Goal: Task Accomplishment & Management: Manage account settings

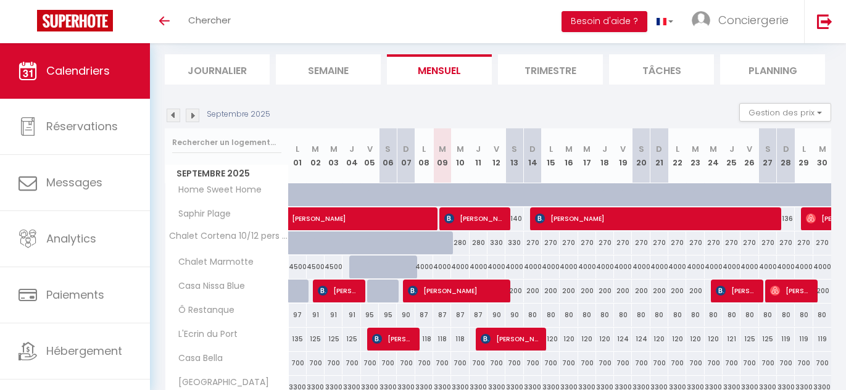
scroll to position [21, 0]
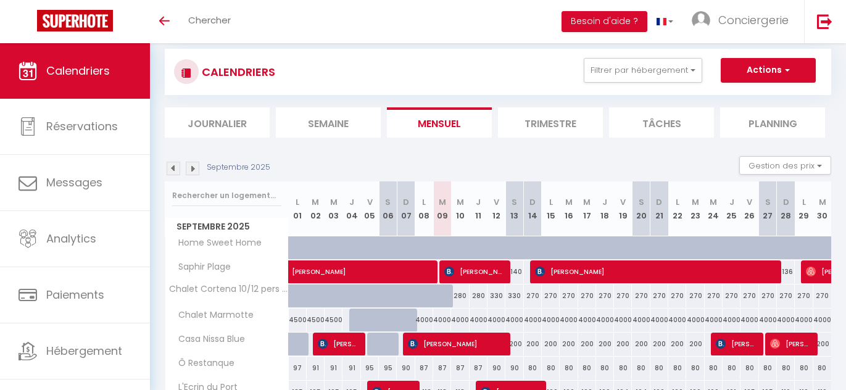
click at [189, 169] on img at bounding box center [193, 169] width 14 height 14
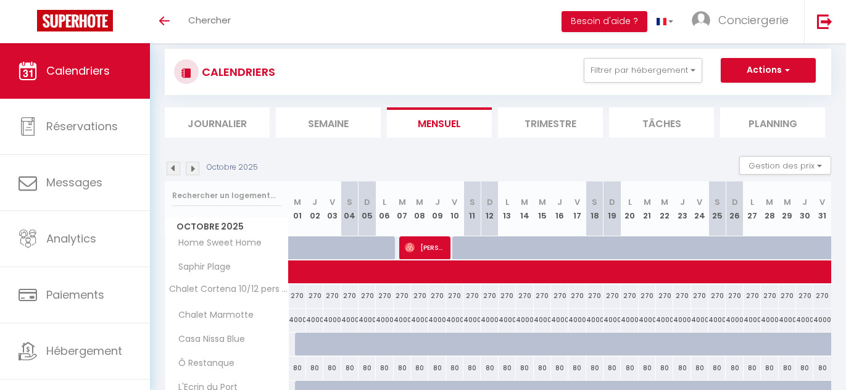
click at [194, 170] on img at bounding box center [193, 169] width 14 height 14
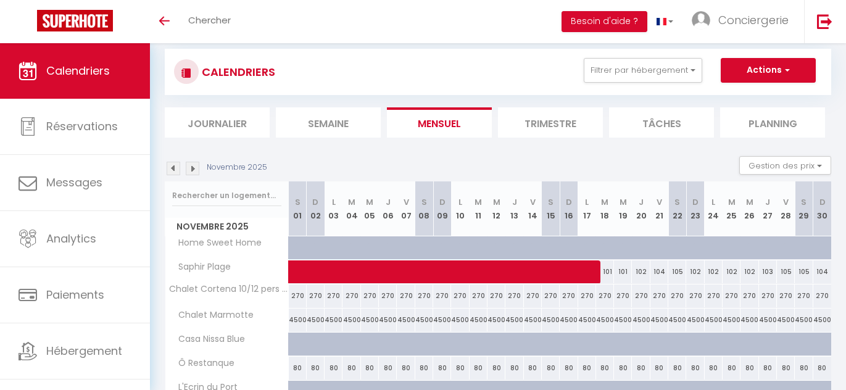
click at [194, 169] on img at bounding box center [193, 169] width 14 height 14
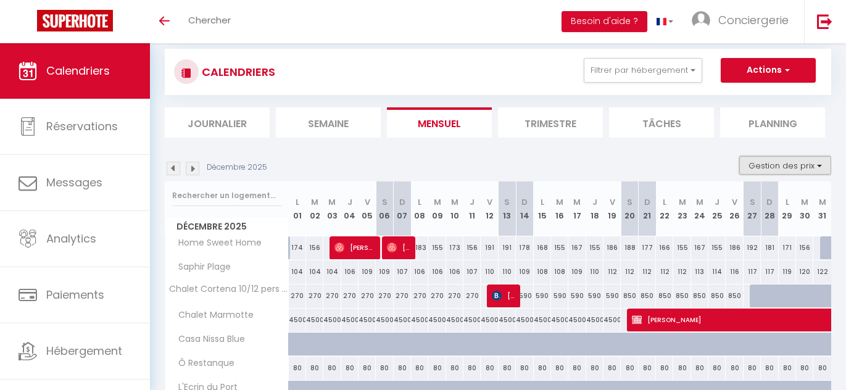
click at [787, 165] on button "Gestion des prix" at bounding box center [785, 165] width 92 height 19
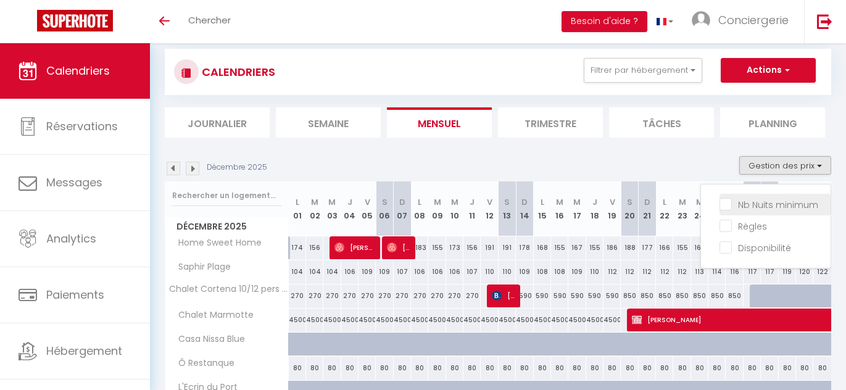
click at [737, 208] on input "Nb Nuits minimum" at bounding box center [774, 203] width 111 height 12
checkbox input "true"
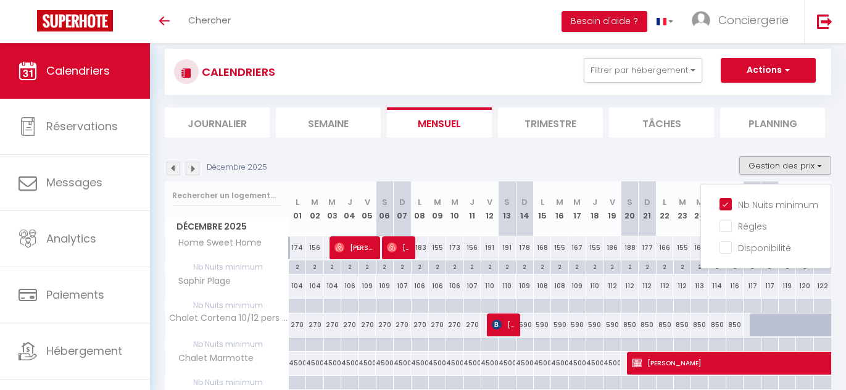
click at [600, 156] on div "Décembre 2025 Gestion des prix Nb Nuits minimum Règles Disponibilité" at bounding box center [498, 168] width 666 height 25
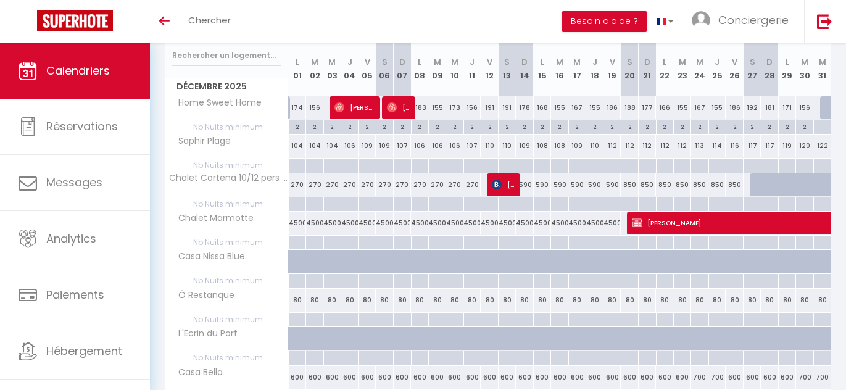
scroll to position [0, 0]
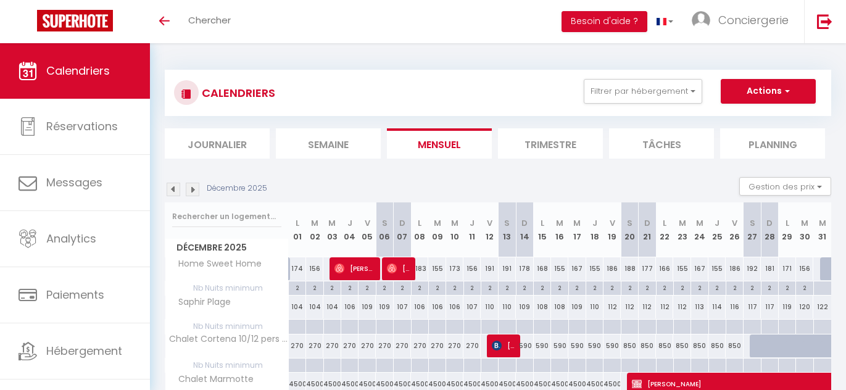
click at [297, 365] on div at bounding box center [296, 365] width 17 height 14
type input "Lun 01 Décembre 2025"
type input "Mar 02 Décembre 2025"
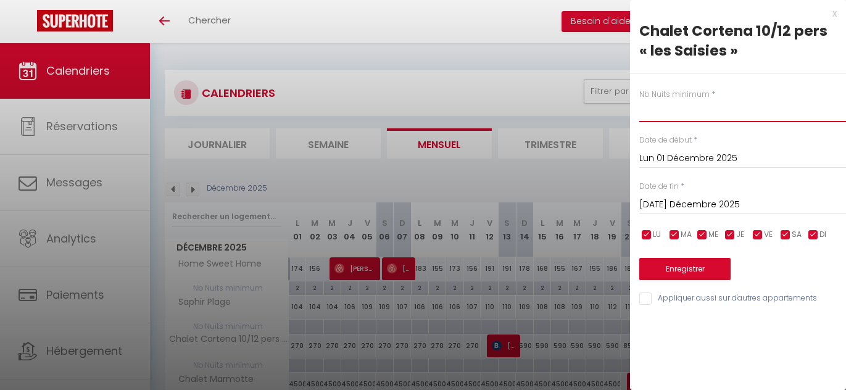
click at [721, 114] on input "text" at bounding box center [742, 111] width 207 height 22
type input "5"
click at [725, 197] on input "Mar 02 Décembre 2025" at bounding box center [742, 205] width 207 height 16
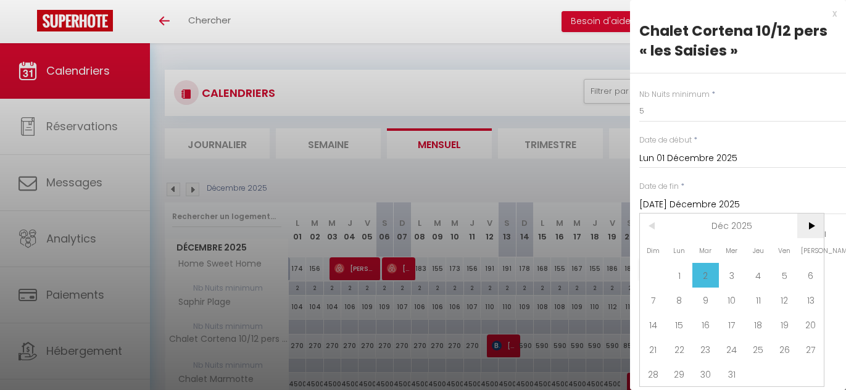
click at [806, 229] on span ">" at bounding box center [810, 225] width 27 height 25
click at [762, 270] on span "1" at bounding box center [758, 275] width 27 height 25
type input "Jeu 01 Janvier 2026"
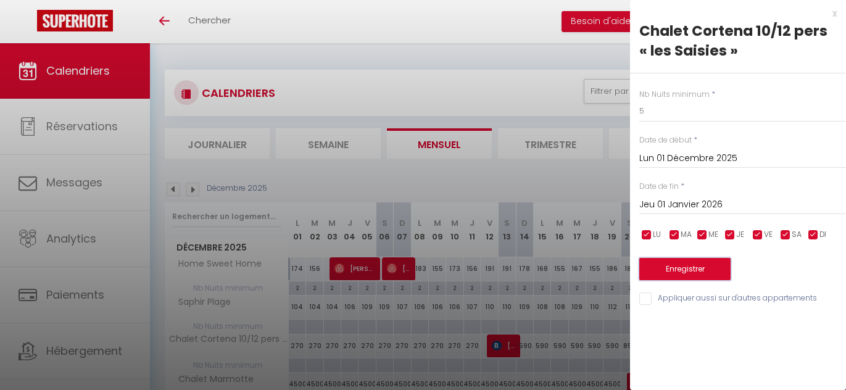
click at [704, 267] on button "Enregistrer" at bounding box center [684, 269] width 91 height 22
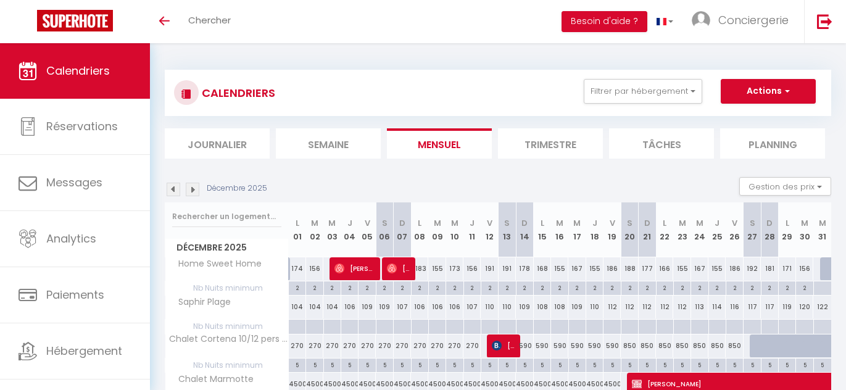
click at [176, 184] on img at bounding box center [174, 190] width 14 height 14
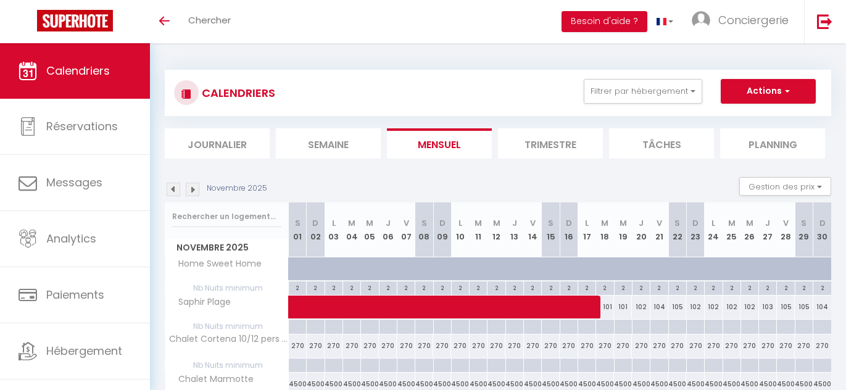
click at [176, 193] on img at bounding box center [174, 190] width 14 height 14
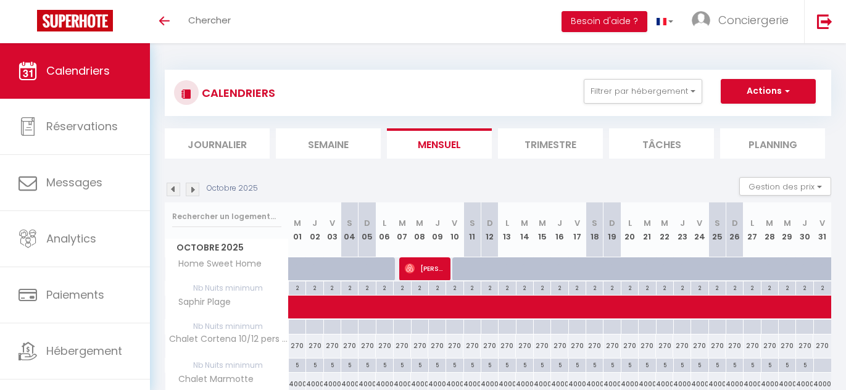
click at [179, 188] on img at bounding box center [174, 190] width 14 height 14
select select
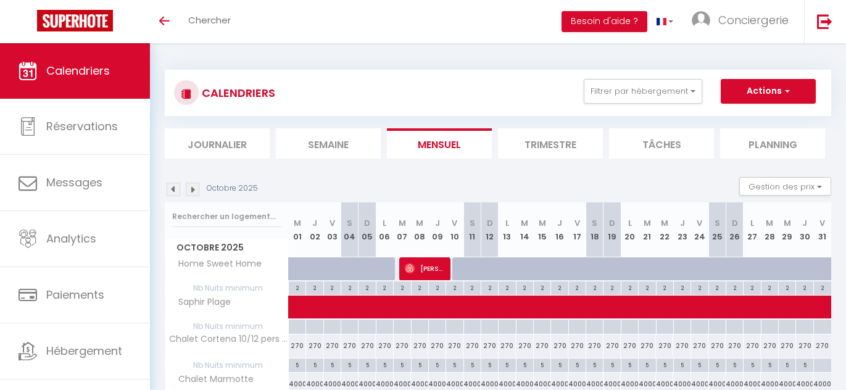
select select
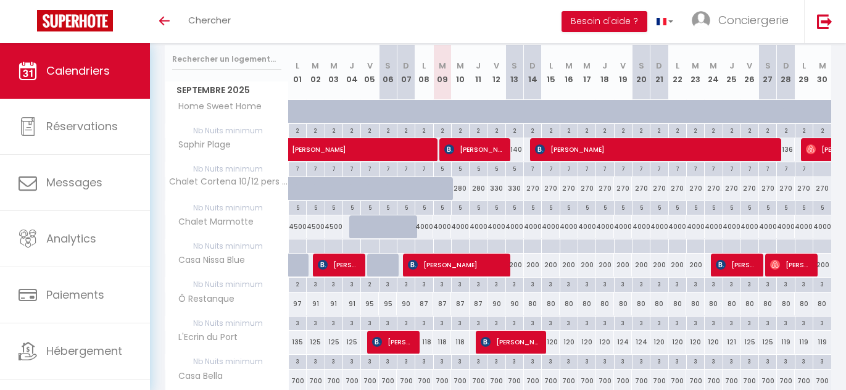
scroll to position [164, 0]
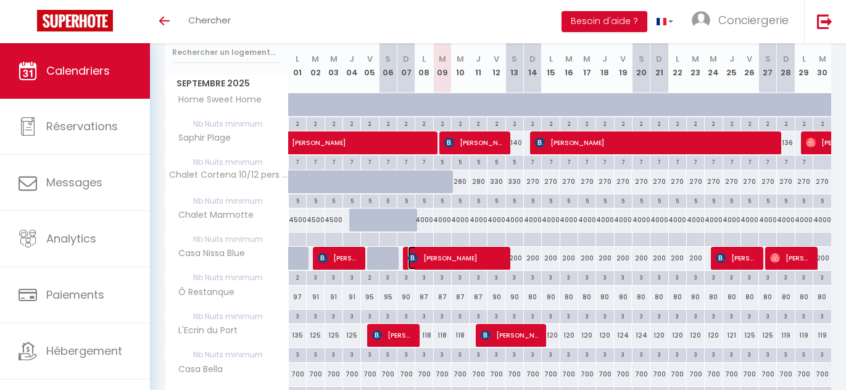
click at [477, 256] on span "Dylan Wall" at bounding box center [456, 257] width 96 height 23
select select "OK"
select select "0"
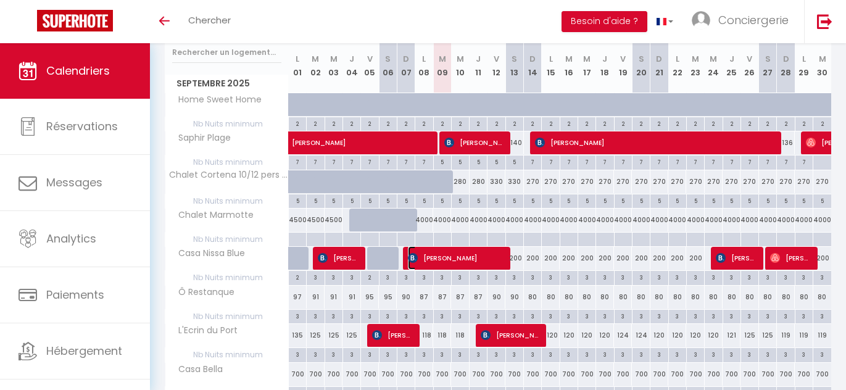
select select "1"
select select
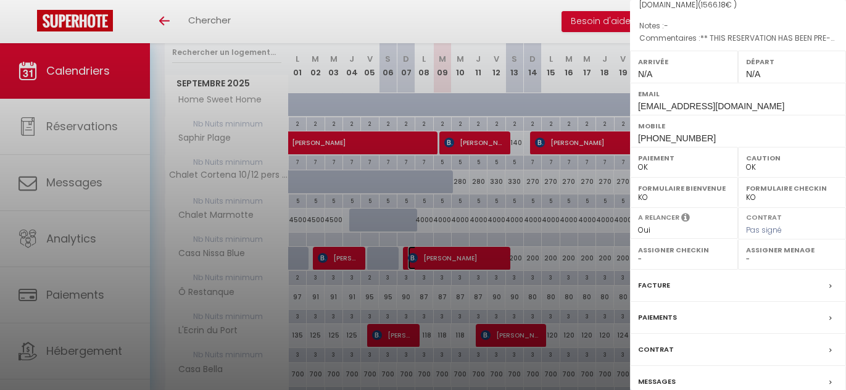
scroll to position [185, 0]
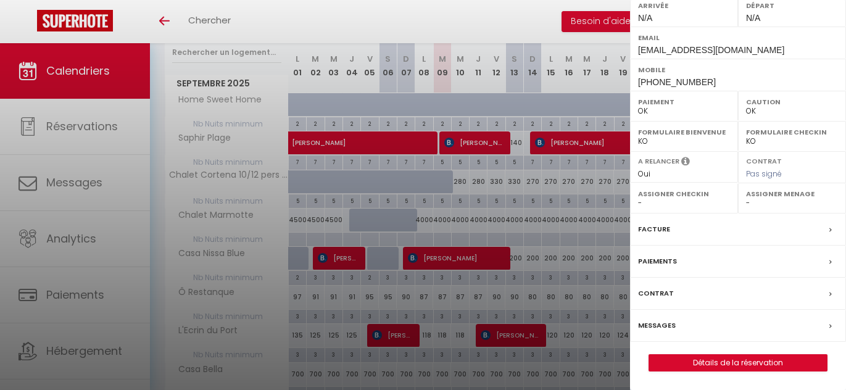
click at [679, 324] on div "Messages" at bounding box center [738, 326] width 216 height 32
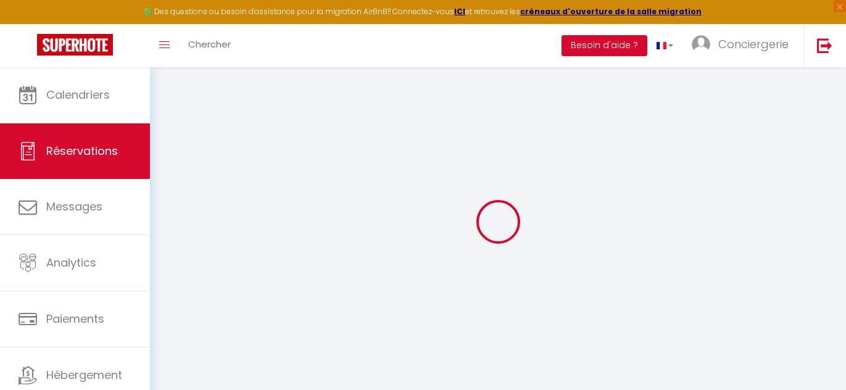
select select
checkbox input "false"
type textarea "** THIS RESERVATION HAS BEEN PRE-PAID ** BOOKING NOTE : Payment charge is EUR 2…"
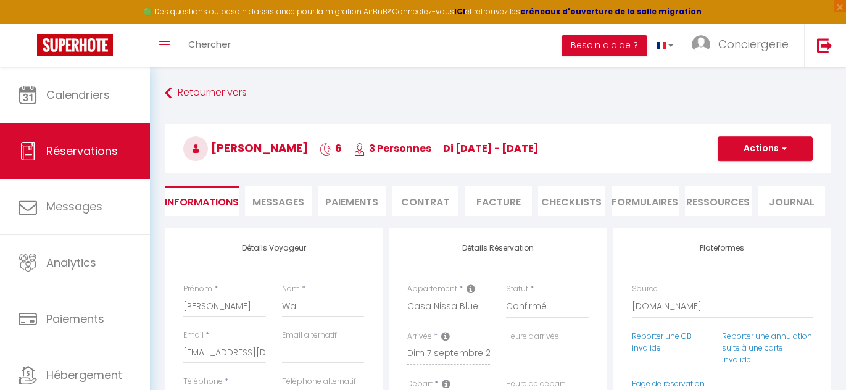
scroll to position [2324, 0]
